Goal: Task Accomplishment & Management: Understand process/instructions

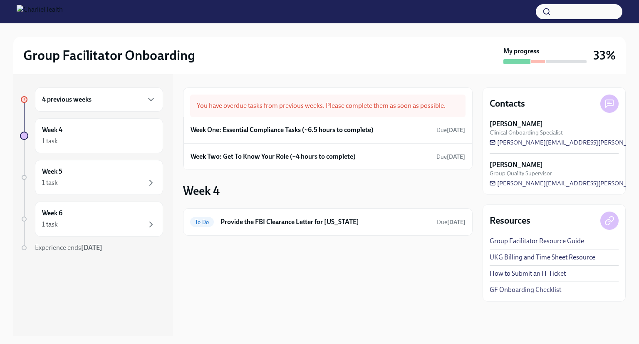
click at [115, 99] on div "4 previous weeks" at bounding box center [99, 99] width 114 height 10
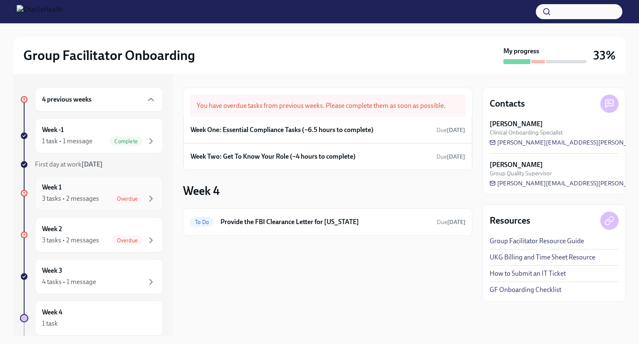
click at [93, 187] on div "Week 1 3 tasks • 2 messages Overdue" at bounding box center [99, 193] width 114 height 21
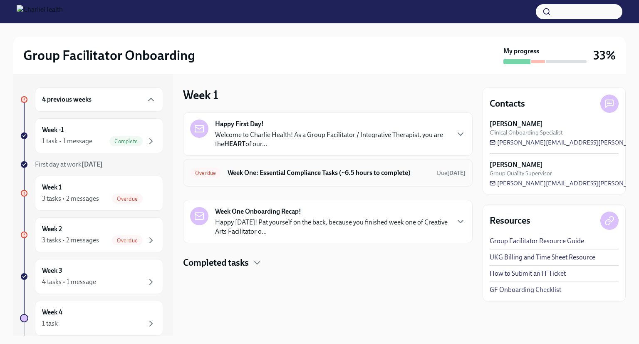
click at [261, 167] on div "Overdue Week One: Essential Compliance Tasks (~6.5 hours to complete) Due [DATE]" at bounding box center [328, 172] width 276 height 13
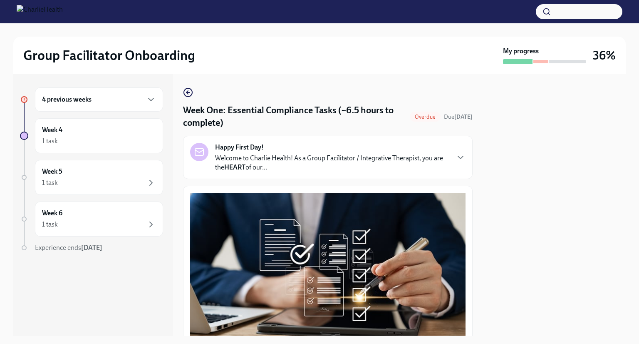
click at [279, 161] on p "Welcome to Charlie Health! As a Group Facilitator / Integrative Therapist, you …" at bounding box center [332, 163] width 234 height 18
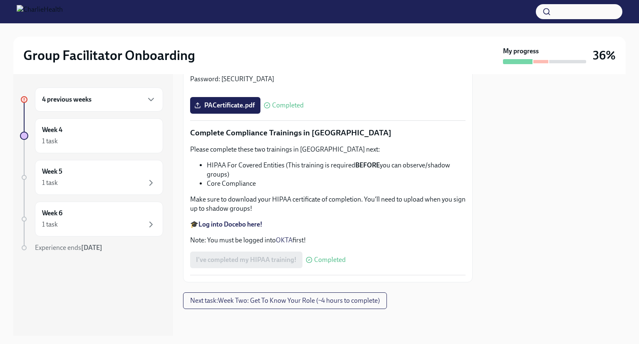
scroll to position [2290, 0]
click at [246, 298] on span "Next task : Week Two: Get To Know Your Role (~4 hours to complete)" at bounding box center [285, 300] width 190 height 8
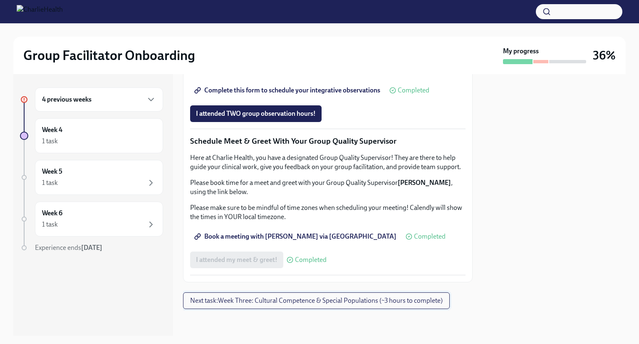
scroll to position [1066, 0]
click at [106, 186] on div "1 task" at bounding box center [99, 183] width 114 height 10
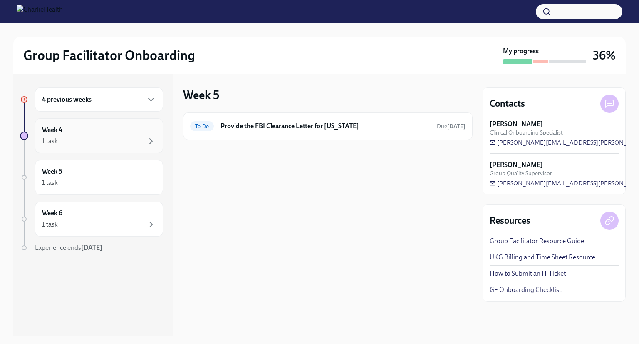
click at [107, 152] on div "Week 4 1 task" at bounding box center [99, 135] width 128 height 35
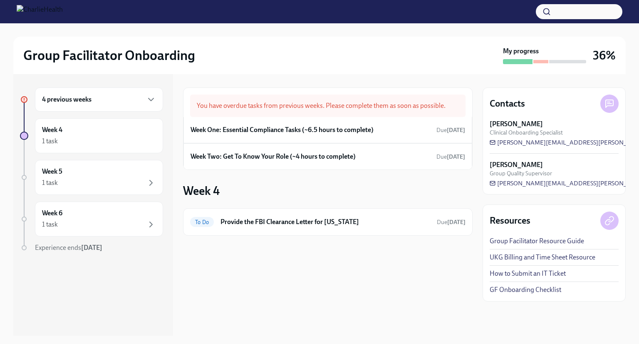
click at [122, 100] on div "4 previous weeks" at bounding box center [99, 99] width 114 height 10
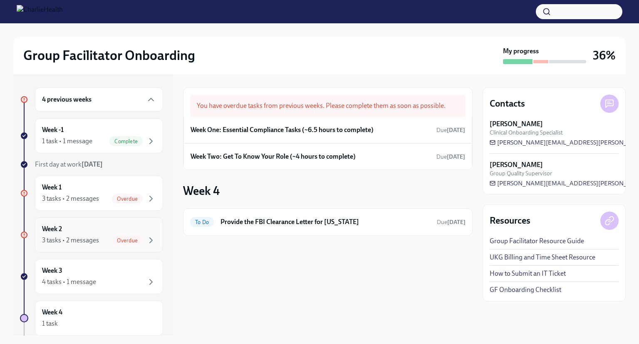
click at [99, 230] on div "Week 2 3 tasks • 2 messages Overdue" at bounding box center [99, 234] width 114 height 21
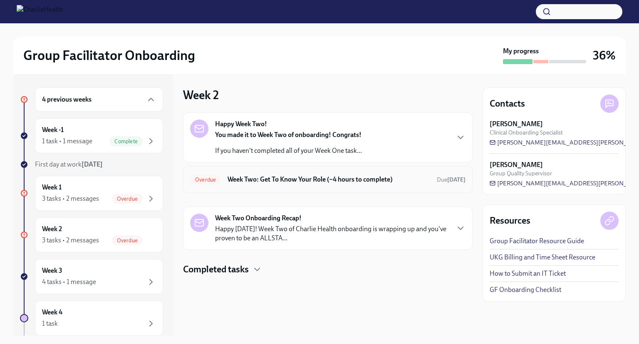
click at [283, 174] on div "Overdue Week Two: Get To Know Your Role (~4 hours to complete) Due [DATE]" at bounding box center [328, 179] width 276 height 13
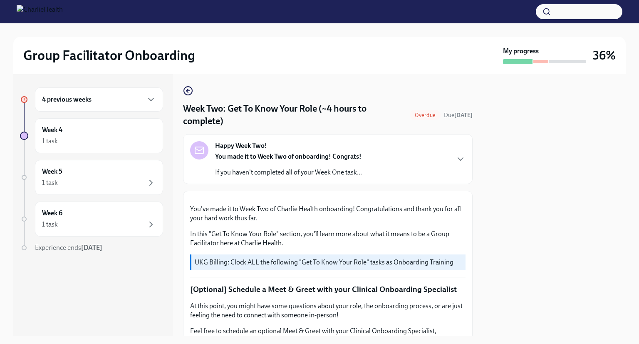
scroll to position [2, 0]
click at [283, 174] on p "If you haven't completed all of your Week One task..." at bounding box center [288, 172] width 147 height 9
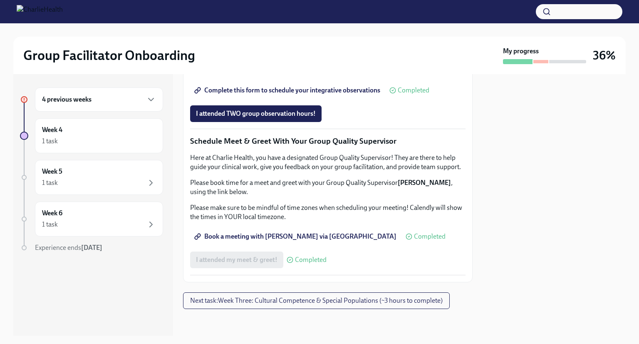
scroll to position [1066, 0]
click at [247, 300] on span "Next task : Week Three: Cultural Competence & Special Populations (~3 hours to …" at bounding box center [316, 300] width 253 height 8
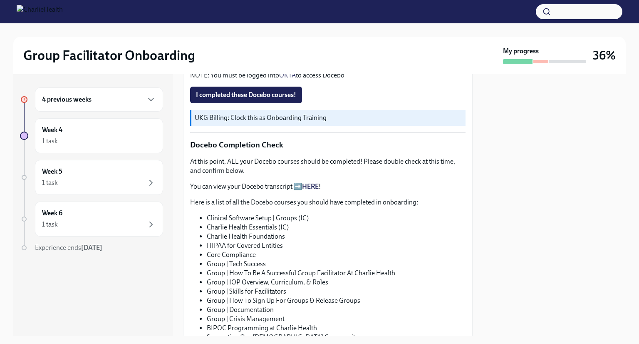
scroll to position [554, 0]
click at [268, 98] on span "I completed these Docebo courses!" at bounding box center [246, 94] width 100 height 8
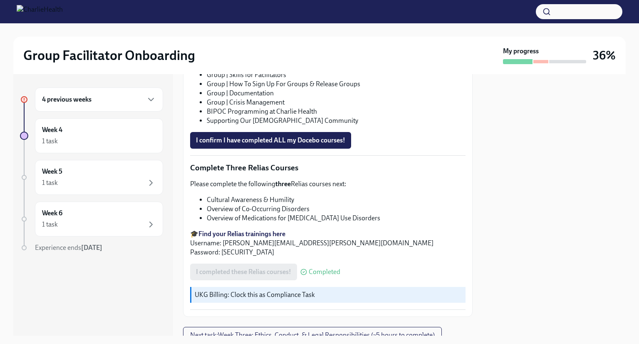
scroll to position [770, 0]
click at [259, 144] on span "I confirm I have completed ALL my Docebo courses!" at bounding box center [270, 139] width 149 height 8
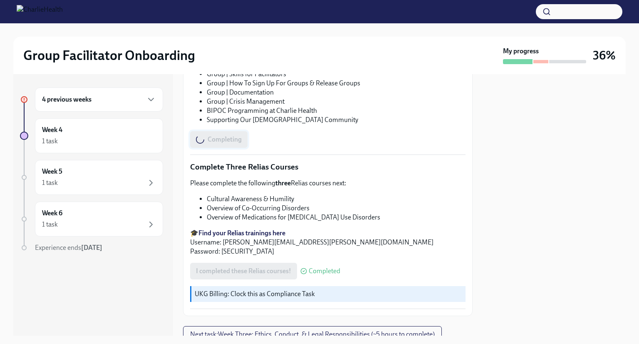
scroll to position [922, 0]
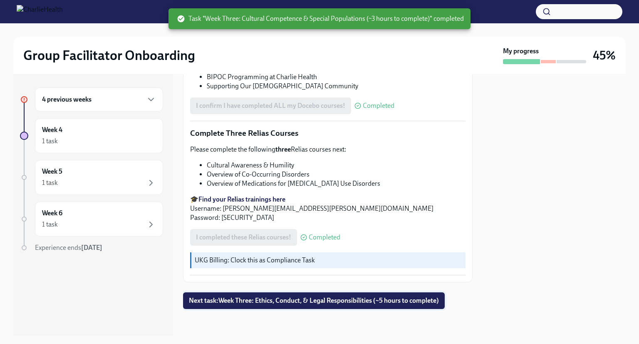
click at [255, 302] on span "Next task : Week Three: Ethics, Conduct, & Legal Responsibilities (~5 hours to …" at bounding box center [314, 300] width 250 height 8
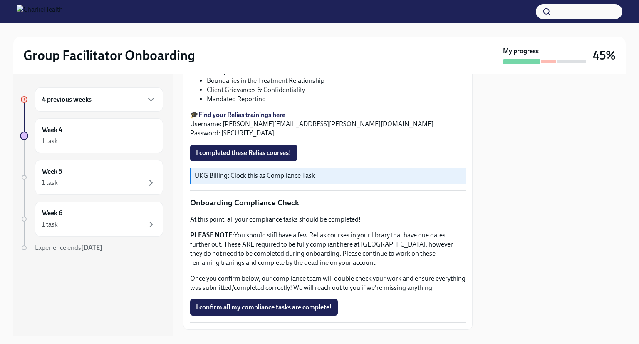
scroll to position [579, 0]
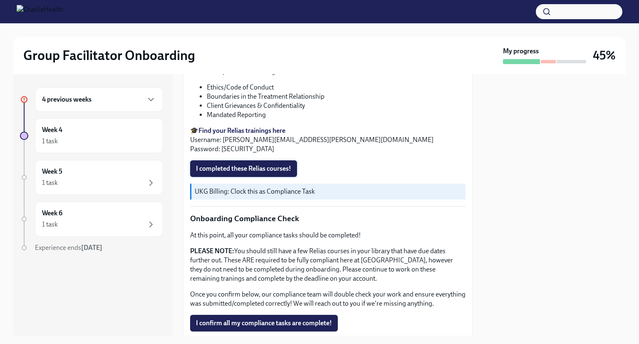
click at [251, 177] on button "I completed these Relias courses!" at bounding box center [243, 168] width 107 height 17
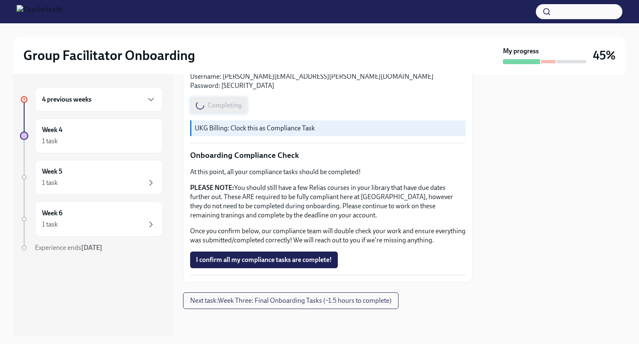
scroll to position [777, 0]
click at [251, 300] on span "Next task : Week Three: Final Onboarding Tasks (~1.5 hours to complete)" at bounding box center [290, 300] width 201 height 8
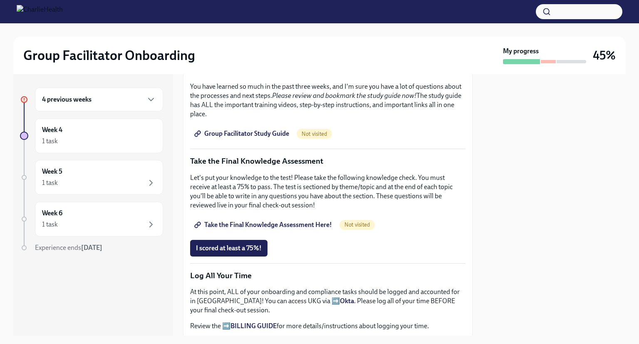
scroll to position [578, 0]
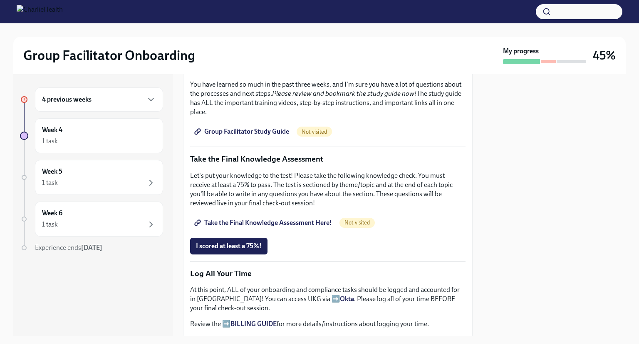
click at [253, 136] on span "Group Facilitator Study Guide" at bounding box center [242, 131] width 93 height 8
click at [102, 102] on div "4 previous weeks" at bounding box center [99, 99] width 114 height 10
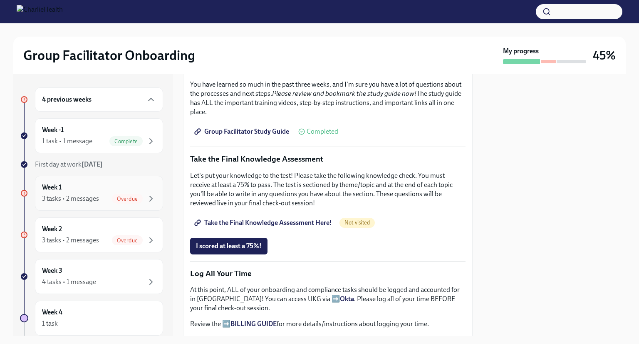
click at [86, 201] on div "3 tasks • 2 messages" at bounding box center [70, 198] width 57 height 9
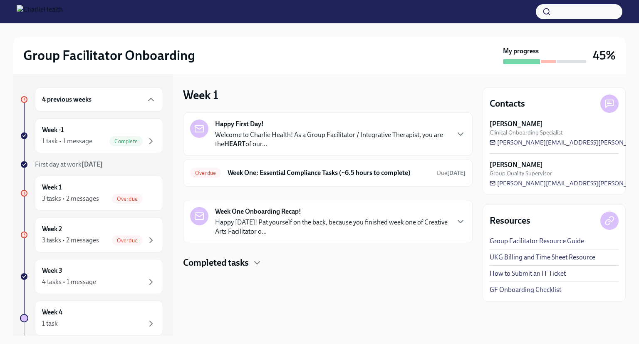
click at [283, 144] on p "Welcome to Charlie Health! As a Group Facilitator / Integrative Therapist, you …" at bounding box center [332, 139] width 234 height 18
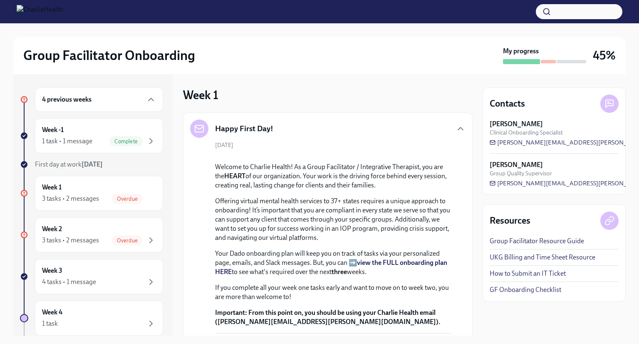
click at [56, 103] on h6 "4 previous weeks" at bounding box center [67, 99] width 50 height 9
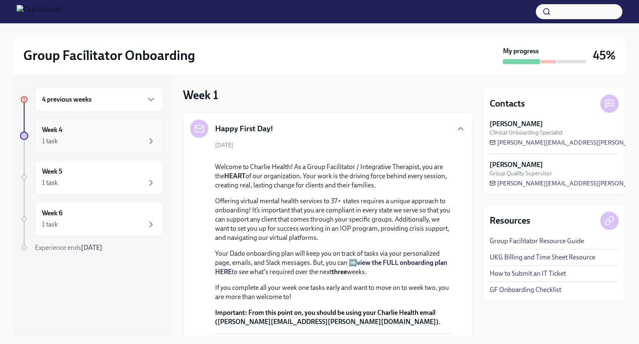
click at [94, 145] on div "1 task" at bounding box center [99, 141] width 114 height 10
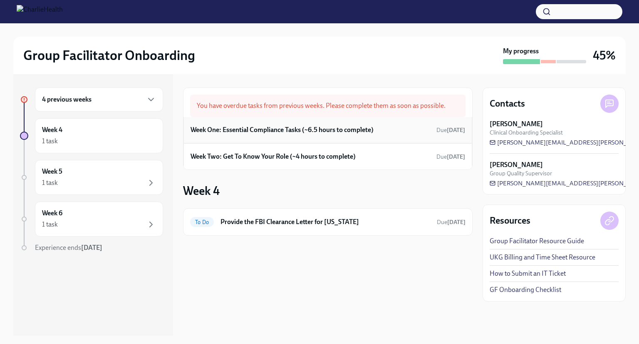
click at [264, 129] on h6 "Week One: Essential Compliance Tasks (~6.5 hours to complete)" at bounding box center [282, 129] width 183 height 9
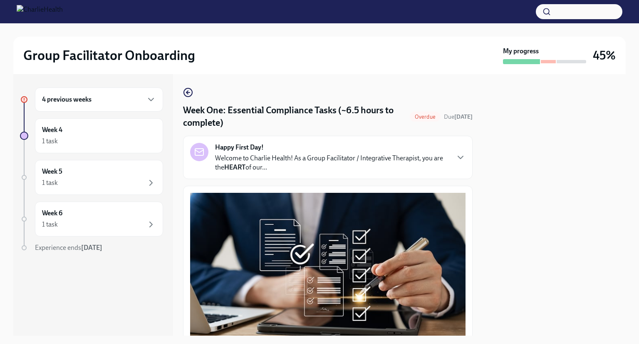
click at [261, 151] on strong "Happy First Day!" at bounding box center [239, 147] width 49 height 9
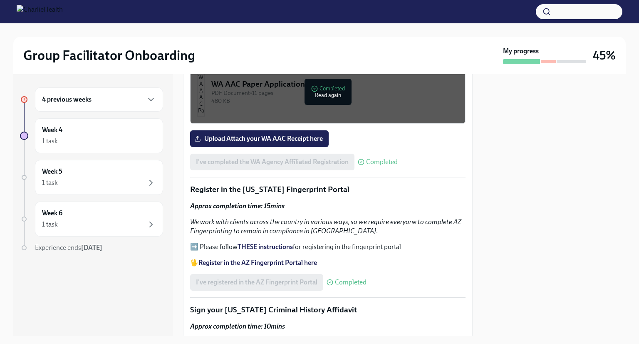
scroll to position [1099, 0]
click at [272, 26] on div "PDF Document • 6 pages" at bounding box center [334, 22] width 247 height 8
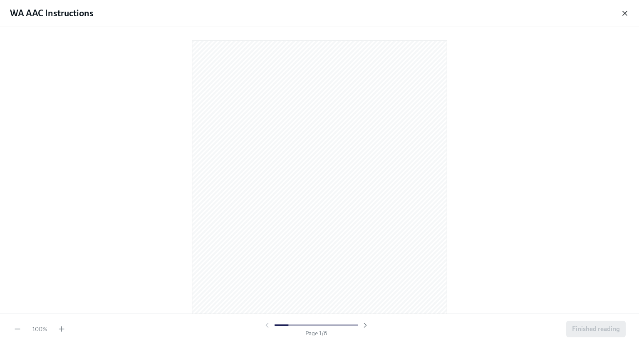
click at [624, 15] on icon "button" at bounding box center [625, 13] width 4 height 4
